Goal: Find specific page/section: Find specific page/section

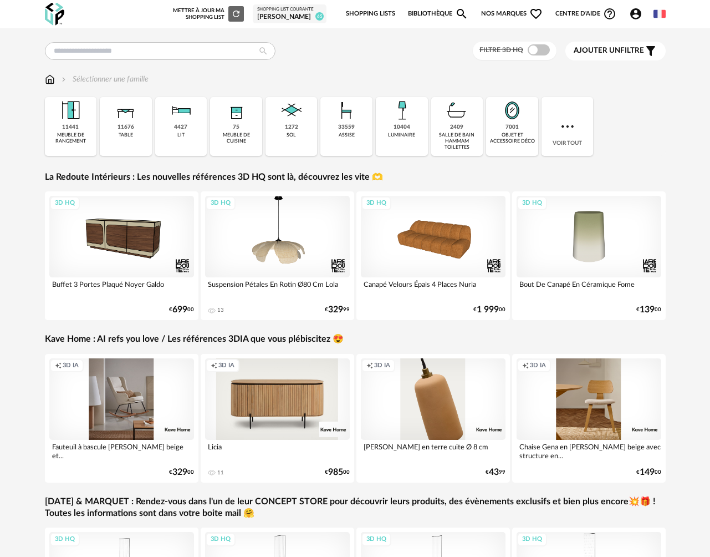
click at [287, 11] on div "Shopping List courante" at bounding box center [289, 10] width 65 height 6
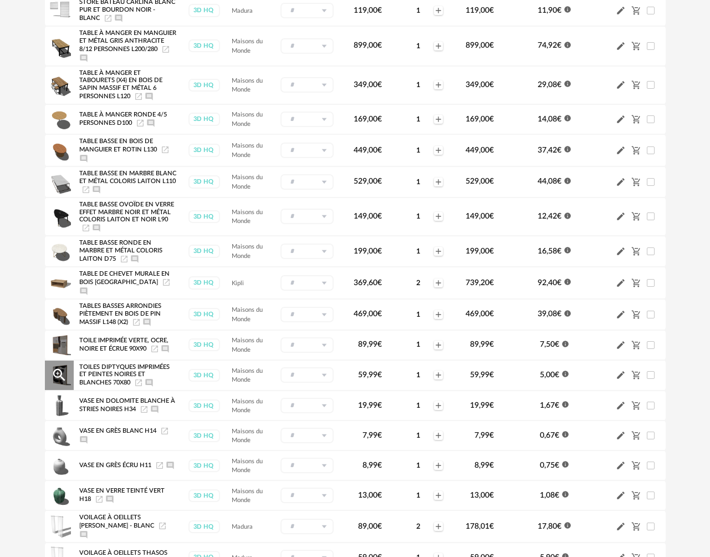
scroll to position [1193, 0]
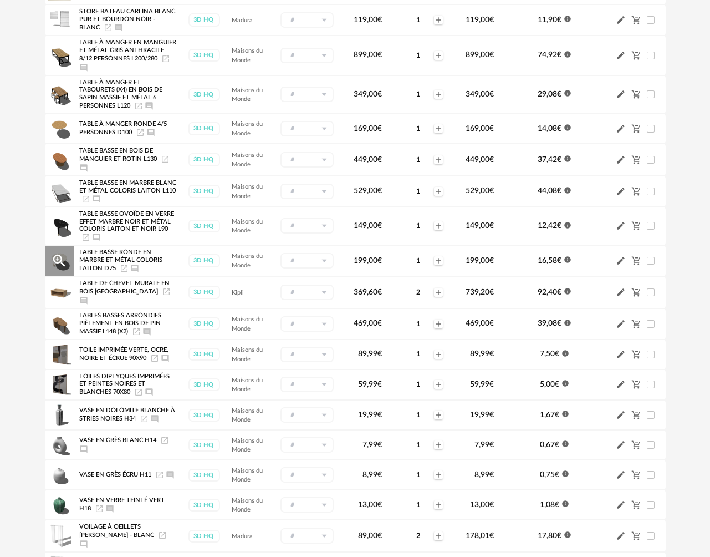
click at [124, 273] on icon "Launch icon" at bounding box center [124, 268] width 9 height 9
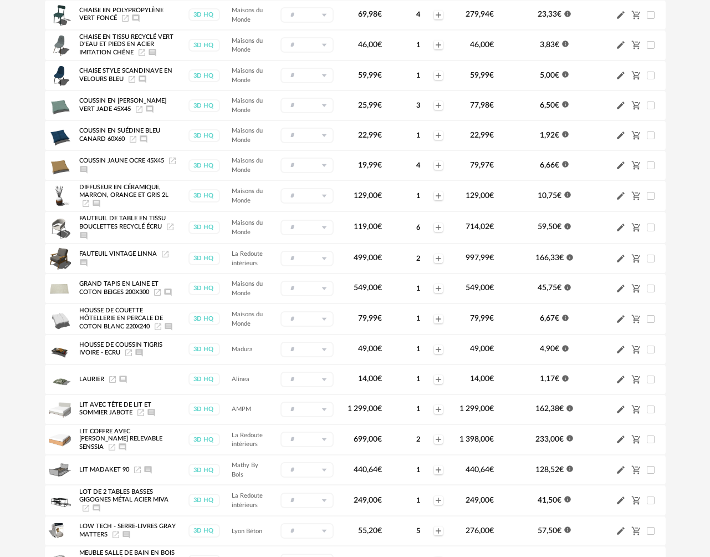
scroll to position [385, 0]
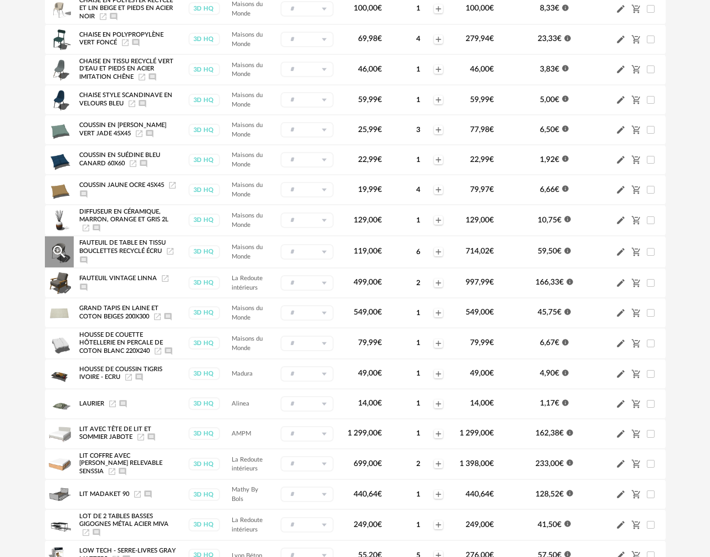
click at [166, 256] on icon "Launch icon" at bounding box center [170, 251] width 9 height 9
click at [161, 321] on icon "Launch icon" at bounding box center [157, 316] width 9 height 9
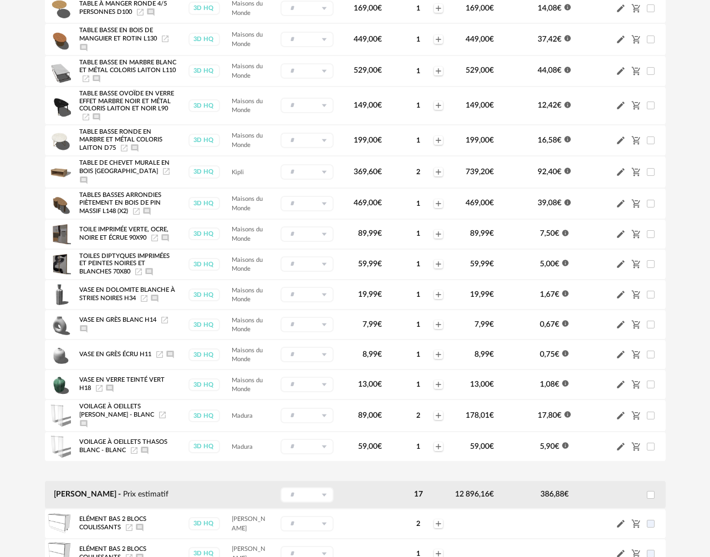
scroll to position [1349, 0]
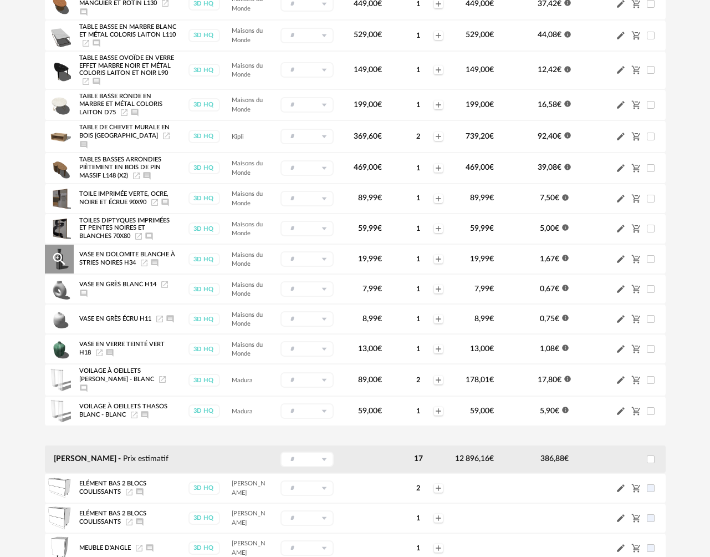
click at [149, 267] on icon "Launch icon" at bounding box center [144, 262] width 9 height 9
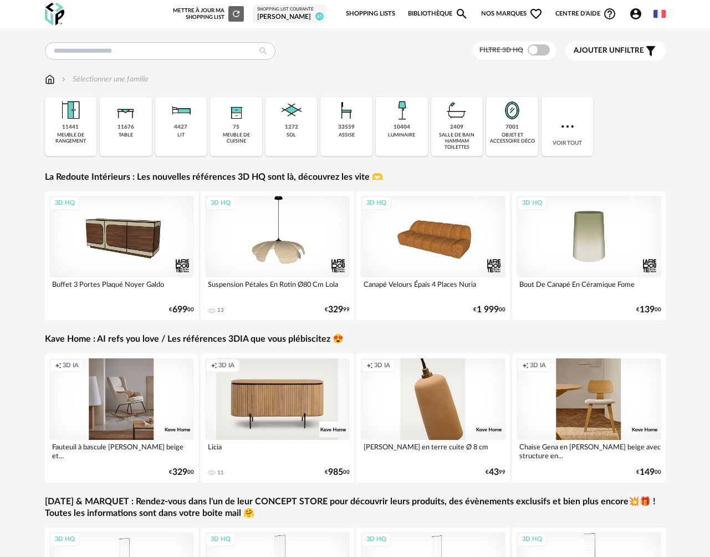
click at [287, 19] on div "[PERSON_NAME]" at bounding box center [289, 17] width 65 height 9
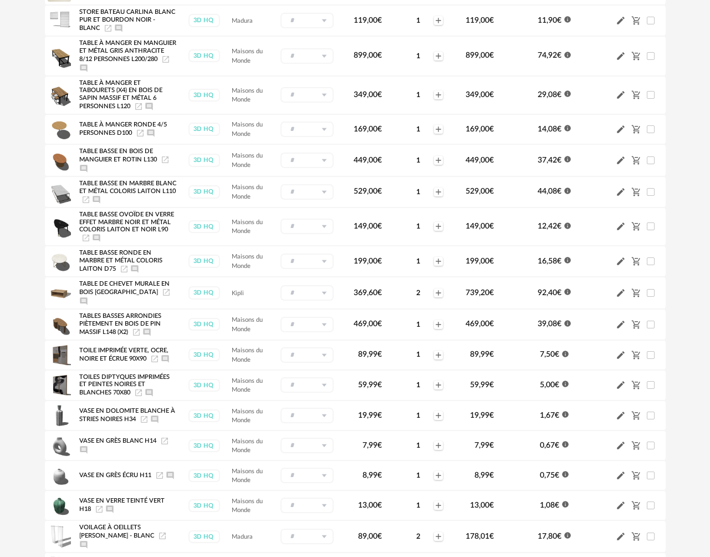
scroll to position [1220, 0]
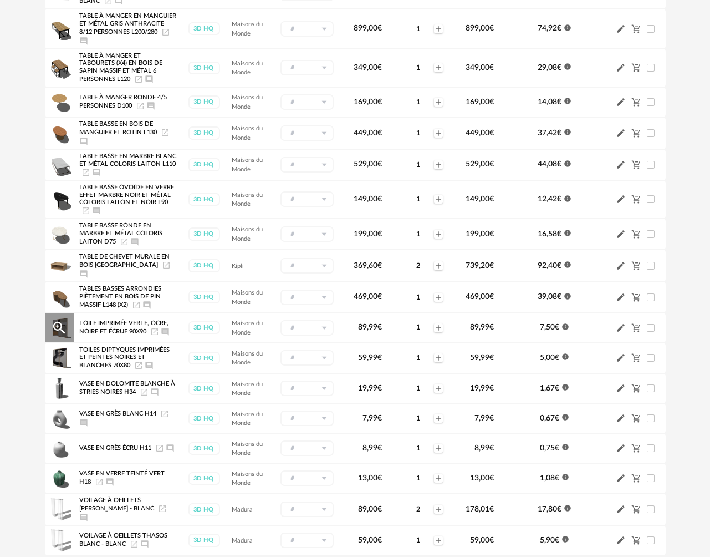
click at [156, 336] on icon "Launch icon" at bounding box center [154, 331] width 9 height 9
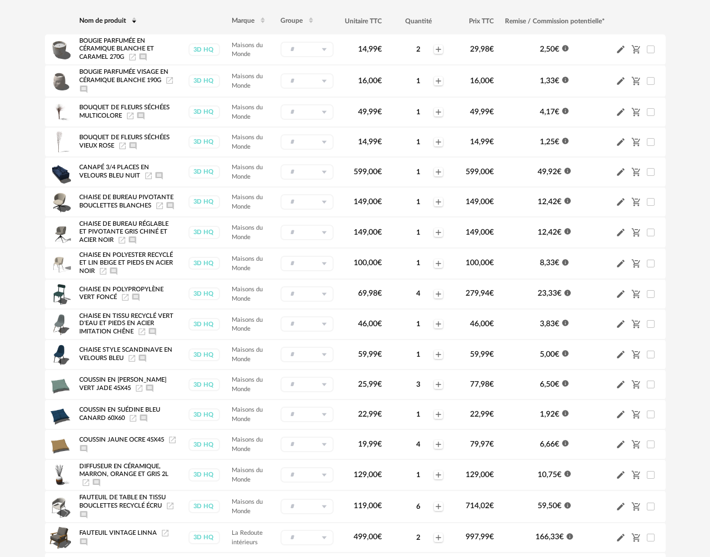
scroll to position [0, 0]
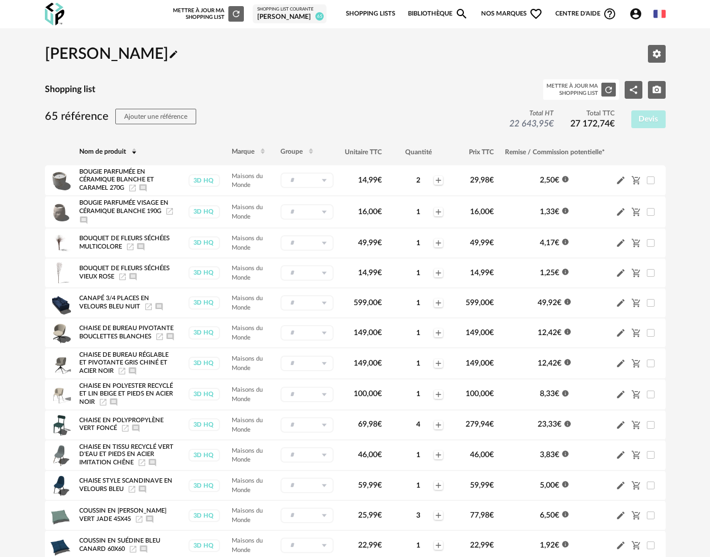
click at [58, 13] on img at bounding box center [54, 14] width 19 height 23
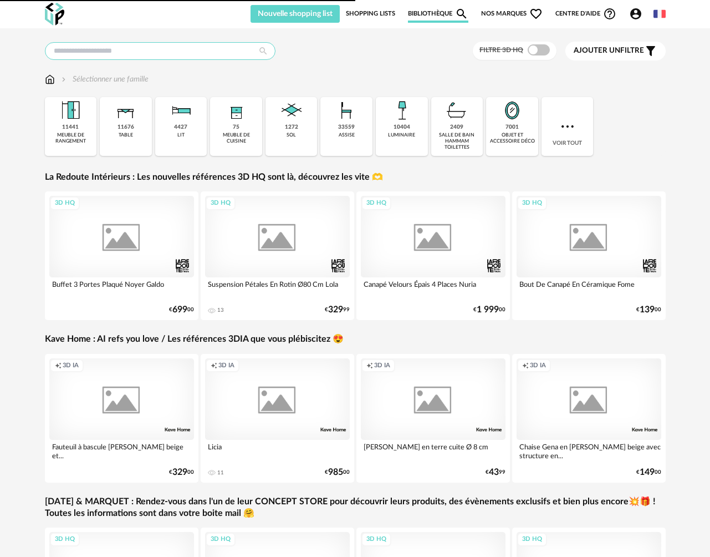
click at [116, 49] on input "text" at bounding box center [160, 51] width 231 height 18
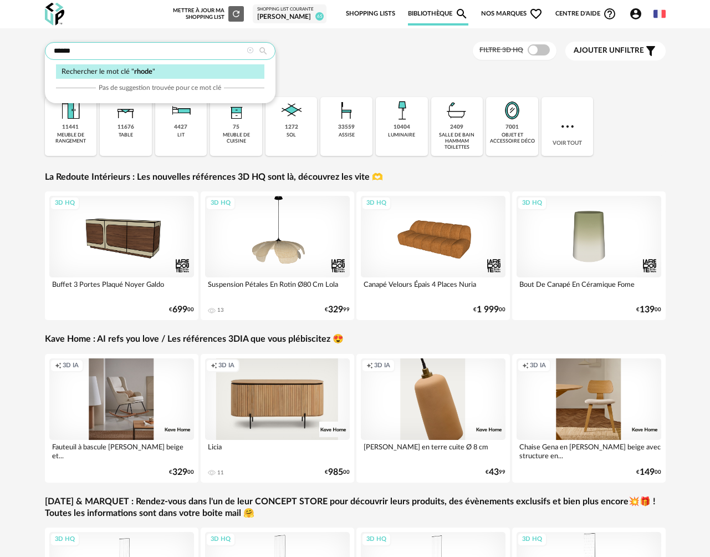
type input "******"
